Goal: Information Seeking & Learning: Learn about a topic

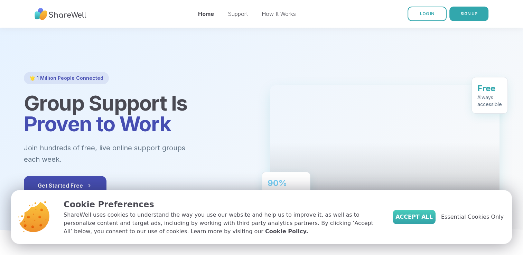
click at [427, 215] on span "Accept All" at bounding box center [414, 217] width 37 height 8
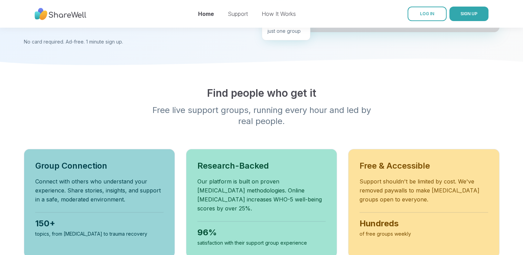
scroll to position [194, 0]
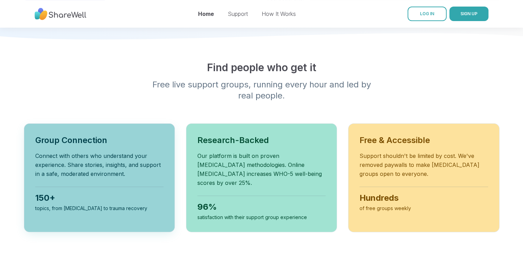
click at [100, 135] on h3 "Group Connection" at bounding box center [99, 140] width 128 height 11
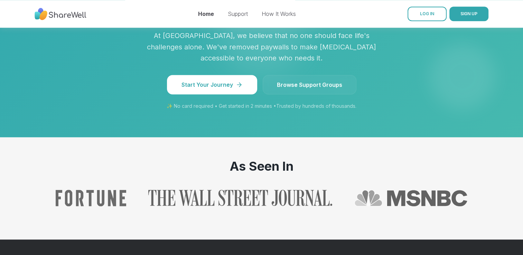
scroll to position [664, 0]
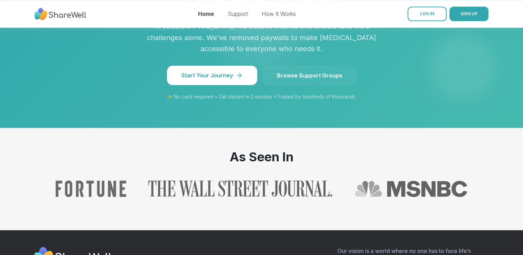
click at [314, 66] on link "Browse Support Groups" at bounding box center [310, 75] width 94 height 19
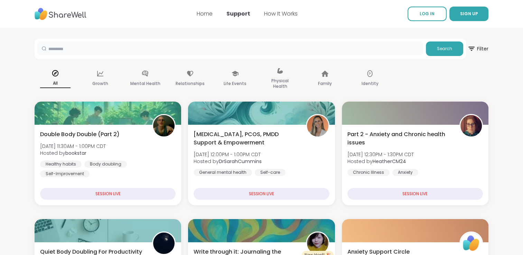
click at [314, 49] on input "text" at bounding box center [230, 48] width 386 height 14
click at [438, 47] on span "Search" at bounding box center [444, 49] width 15 height 6
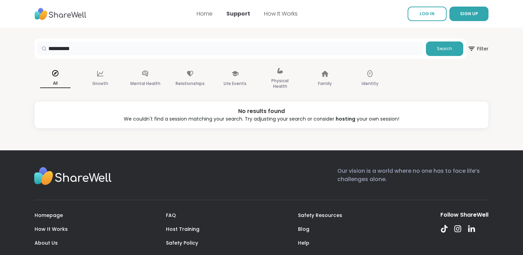
click at [298, 47] on input "*********" at bounding box center [230, 48] width 386 height 14
type input "*"
click at [148, 80] on p "Mental Health" at bounding box center [145, 84] width 30 height 8
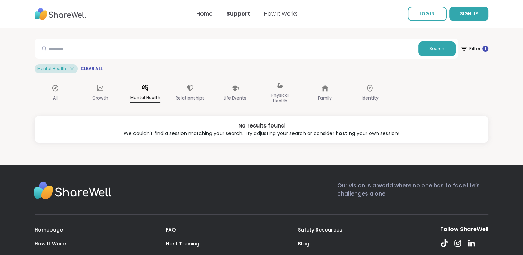
click at [73, 68] on icon at bounding box center [72, 69] width 6 height 6
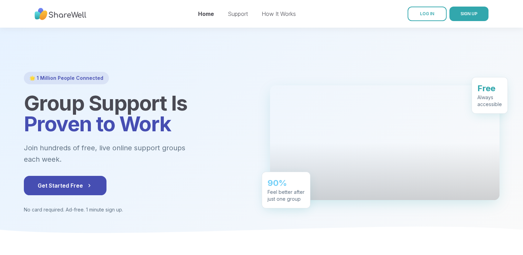
click at [141, 10] on nav "Home Support How It Works LOG IN SIGN UP" at bounding box center [261, 14] width 523 height 28
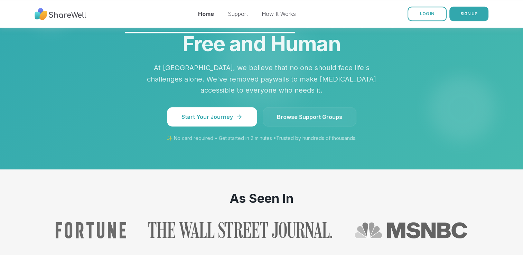
scroll to position [636, 0]
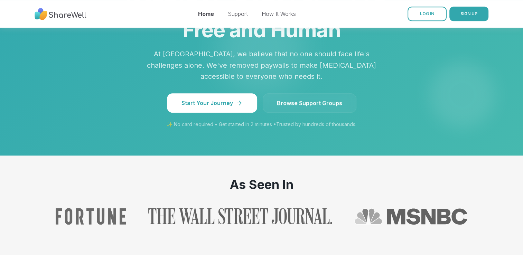
click at [116, 16] on nav "Home Support How It Works LOG IN SIGN UP" at bounding box center [261, 14] width 523 height 28
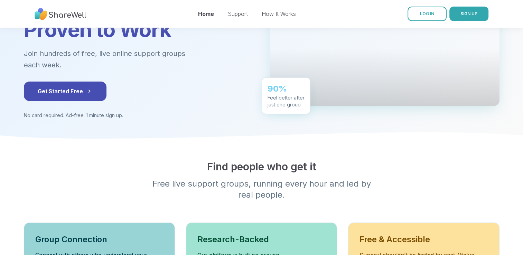
scroll to position [0, 0]
